Goal: Use online tool/utility: Use online tool/utility

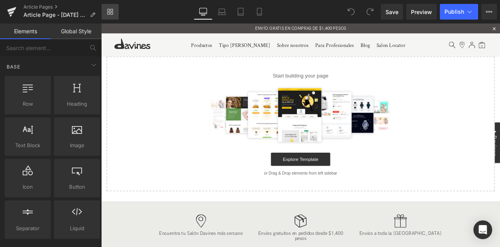
click at [109, 14] on icon at bounding box center [110, 12] width 6 height 6
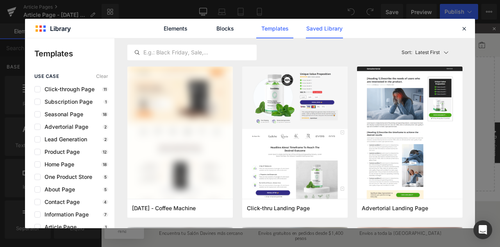
click at [321, 27] on link "Saved Library" at bounding box center [324, 29] width 37 height 20
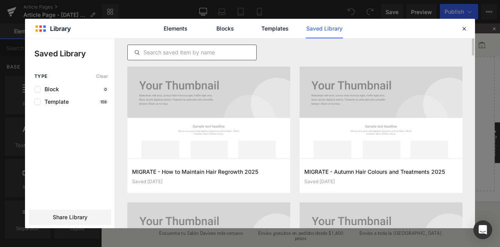
click at [194, 51] on input "text" at bounding box center [192, 52] width 129 height 9
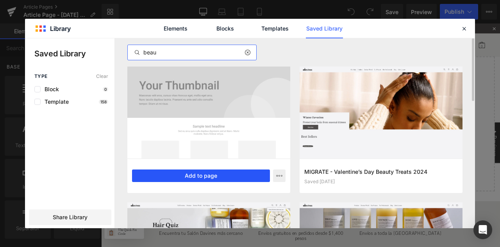
type input "beau"
click at [214, 179] on button "Add to page" at bounding box center [201, 175] width 138 height 13
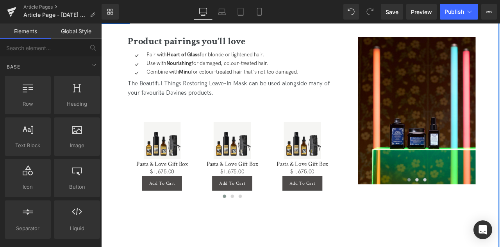
scroll to position [1446, 0]
